Goal: Transaction & Acquisition: Purchase product/service

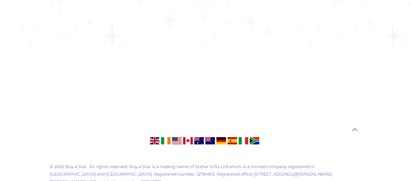
scroll to position [881, 0]
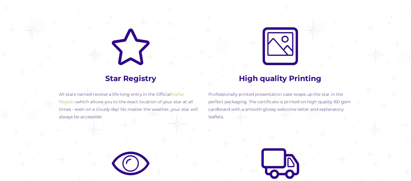
click at [251, 164] on div at bounding box center [279, 168] width 143 height 47
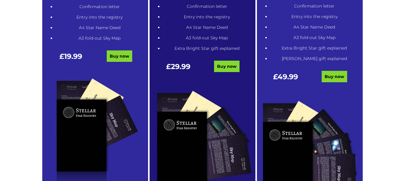
scroll to position [402, 0]
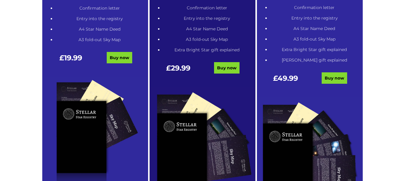
click at [229, 133] on img at bounding box center [203, 145] width 106 height 117
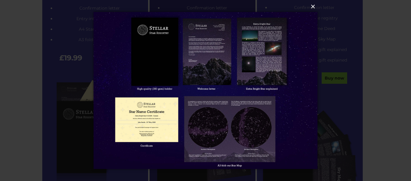
click at [314, 4] on button "×" at bounding box center [205, 6] width 224 height 13
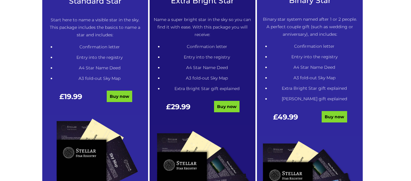
scroll to position [367, 0]
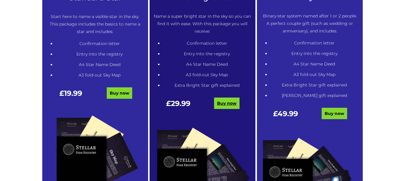
click at [231, 103] on link "Buy now" at bounding box center [226, 102] width 25 height 11
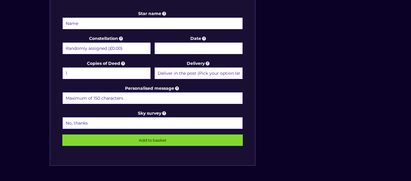
scroll to position [314, 0]
